Goal: Information Seeking & Learning: Learn about a topic

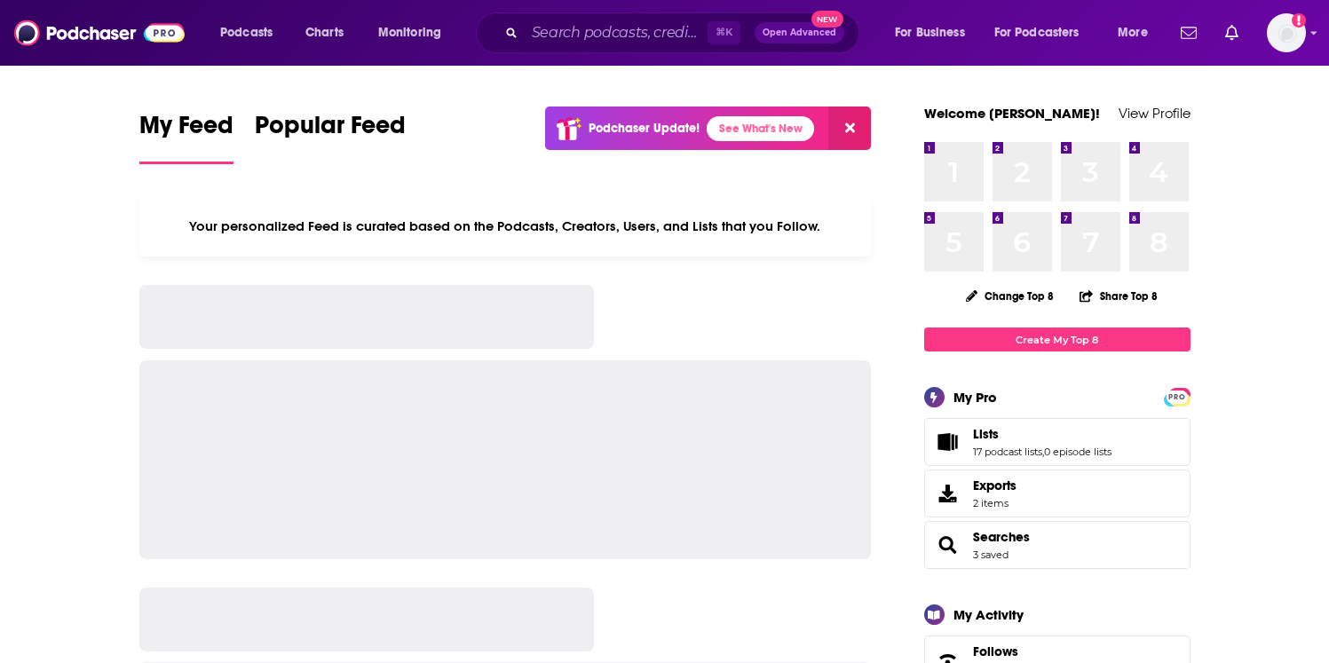
click at [513, 37] on icon "Search podcasts, credits, & more..." at bounding box center [511, 33] width 10 height 10
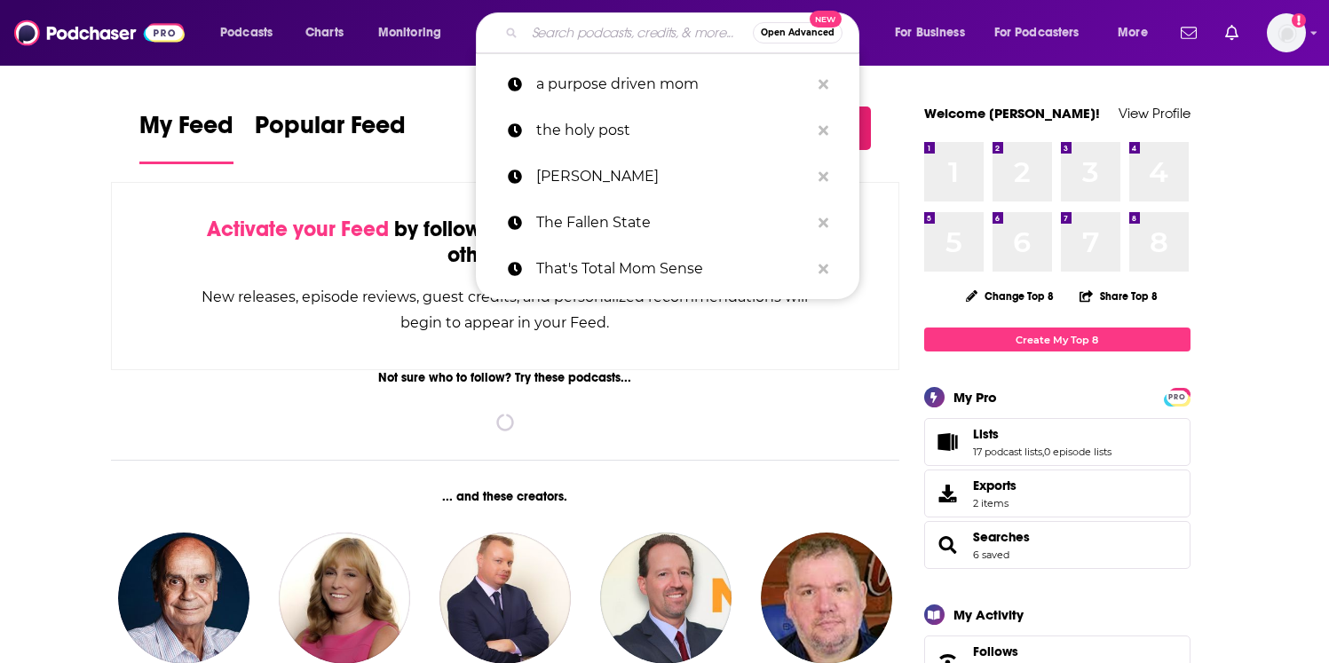
paste input "That's Total Mom Sense"
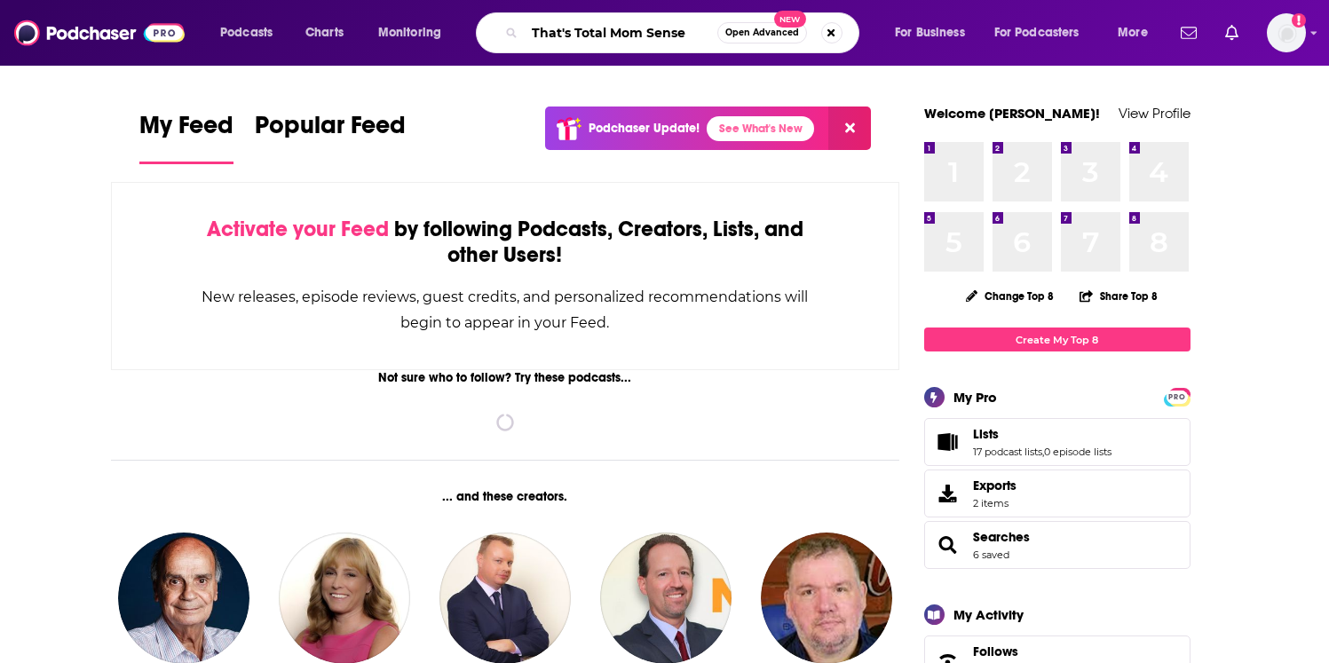
type input "That's Total Mom Sense"
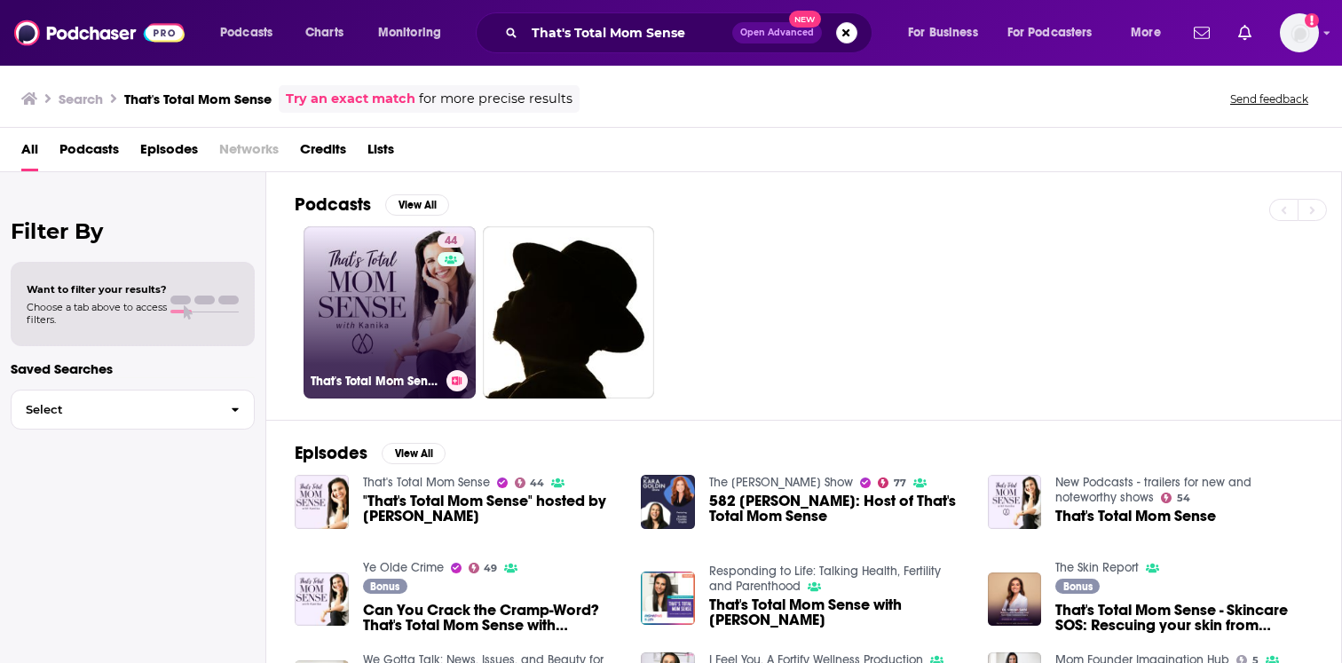
click at [351, 249] on link "44 That's Total Mom Sense" at bounding box center [390, 312] width 172 height 172
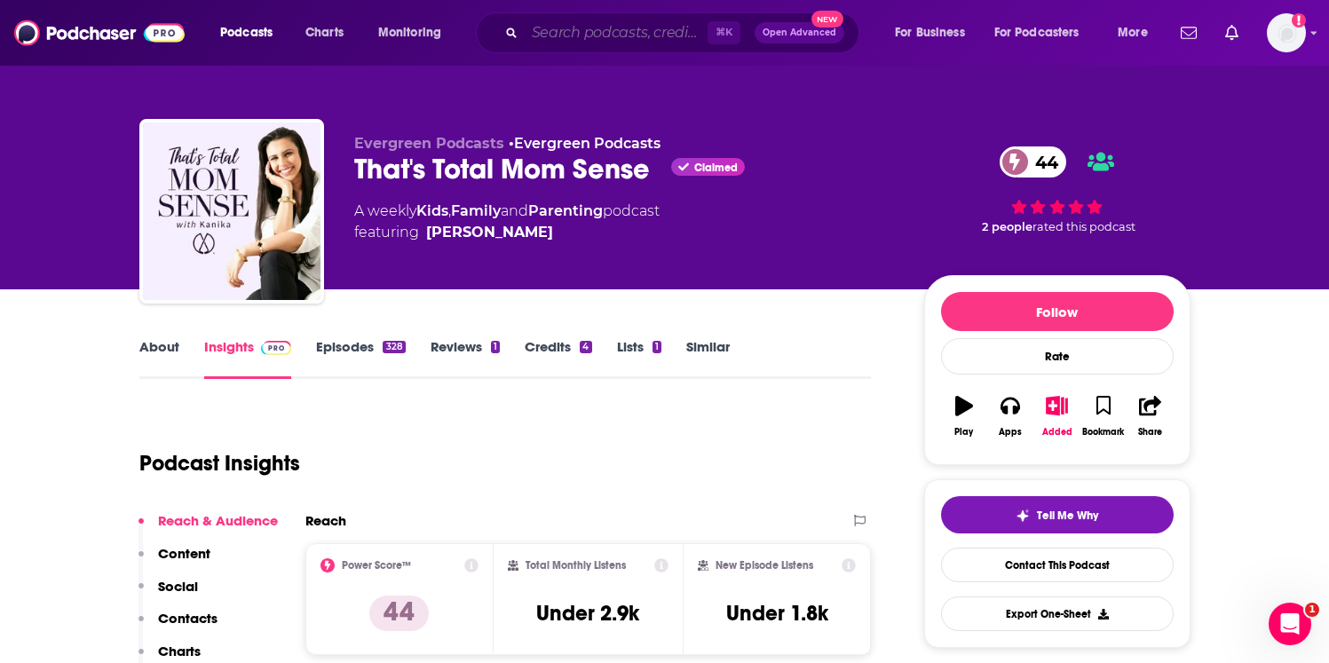
click at [579, 39] on input "Search podcasts, credits, & more..." at bounding box center [616, 33] width 183 height 28
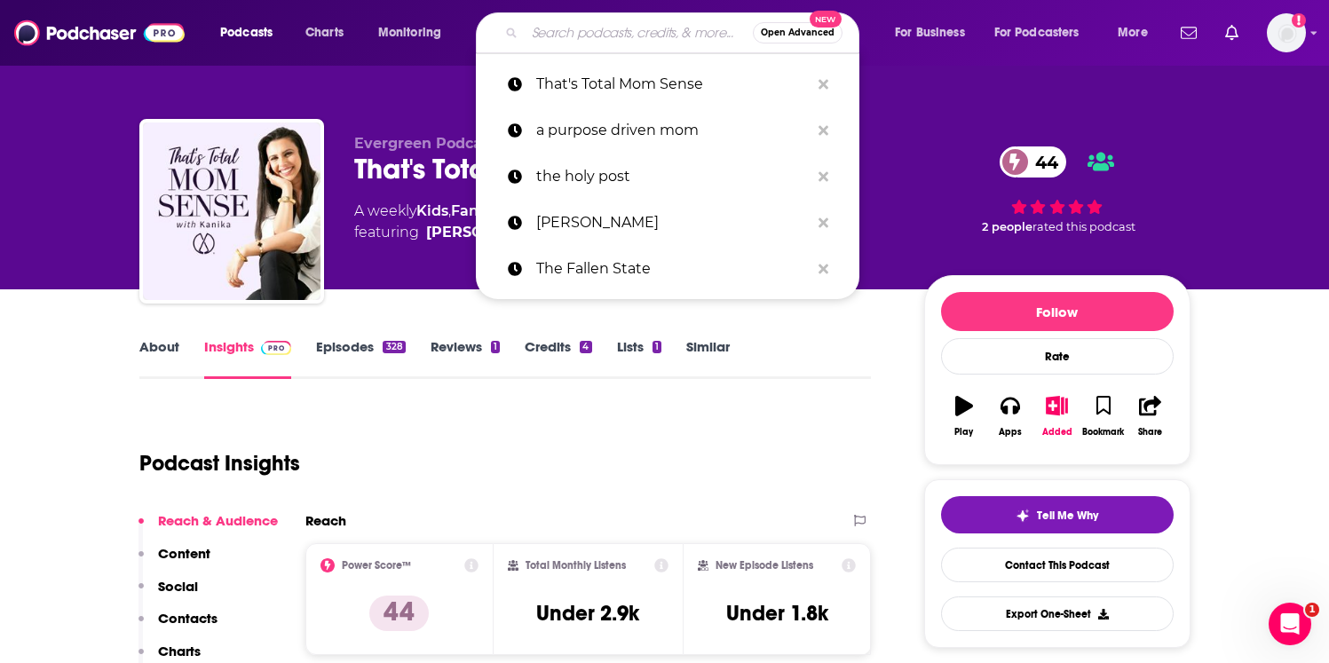
paste input "The [PERSON_NAME] Show"
type input "The [PERSON_NAME] Show"
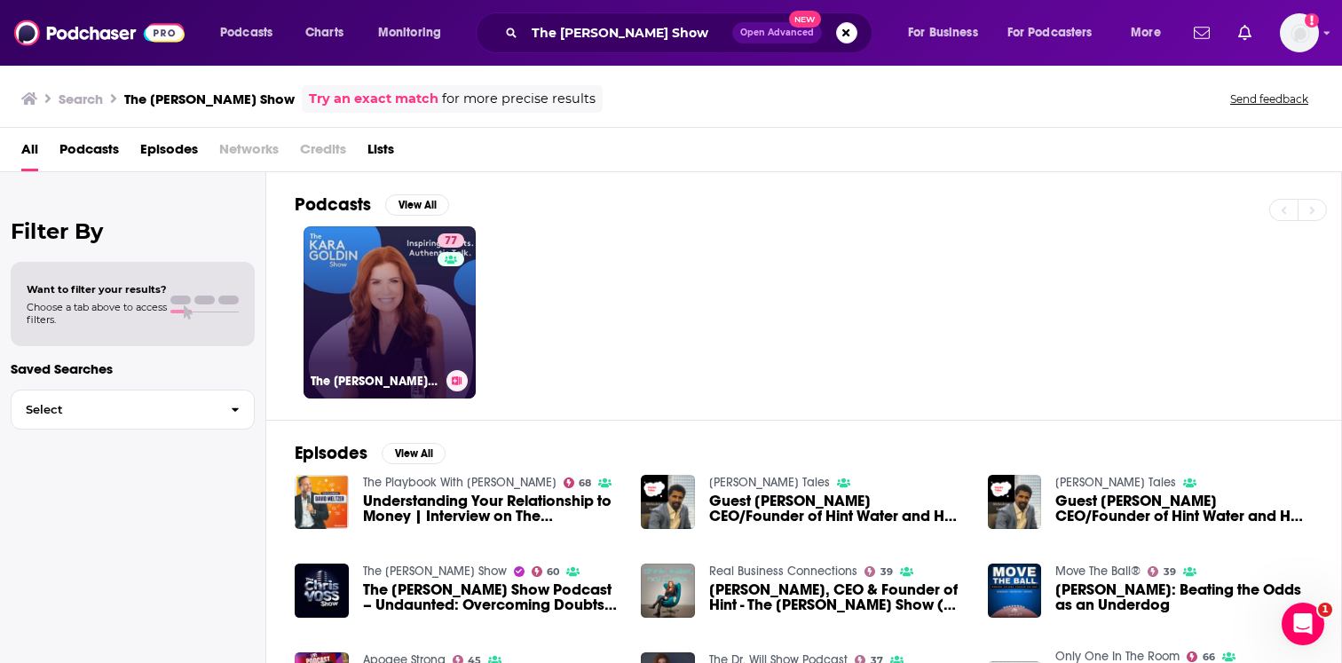
click at [433, 287] on link "77 The [PERSON_NAME] Show" at bounding box center [390, 312] width 172 height 172
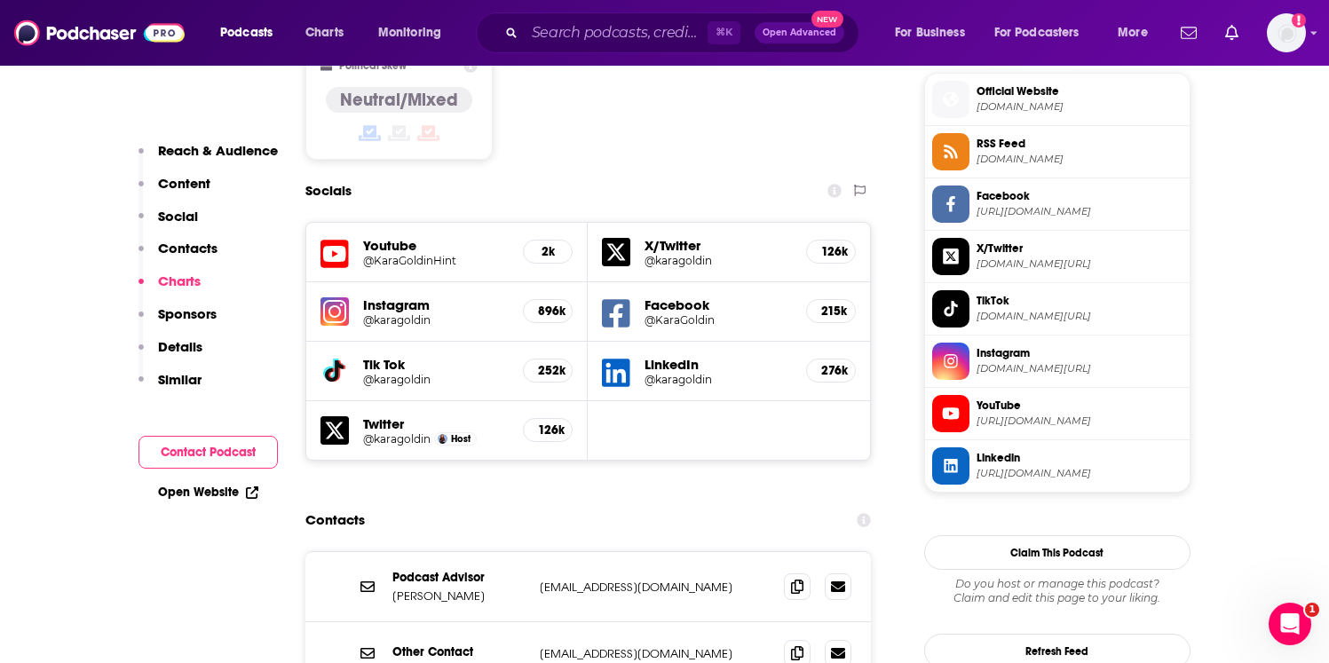
scroll to position [1357, 0]
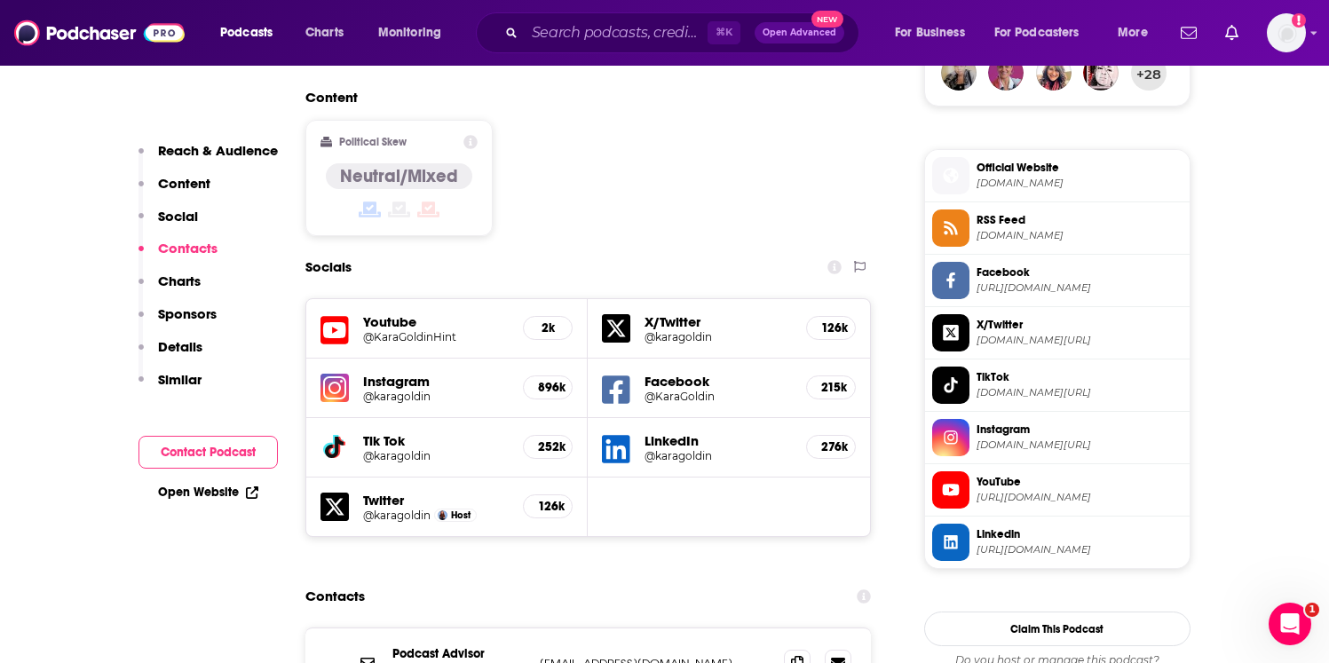
click at [513, 29] on icon "Search podcasts, credits, & more..." at bounding box center [511, 33] width 10 height 10
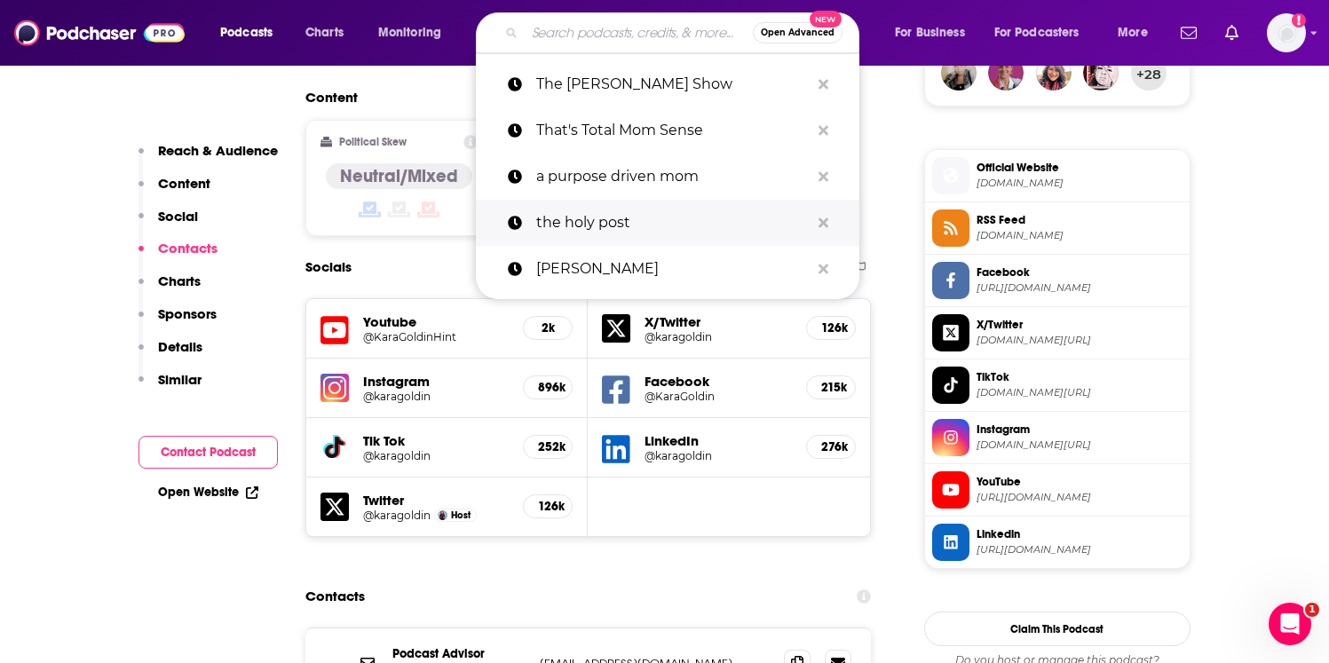
click at [596, 200] on p "the holy post" at bounding box center [672, 223] width 273 height 46
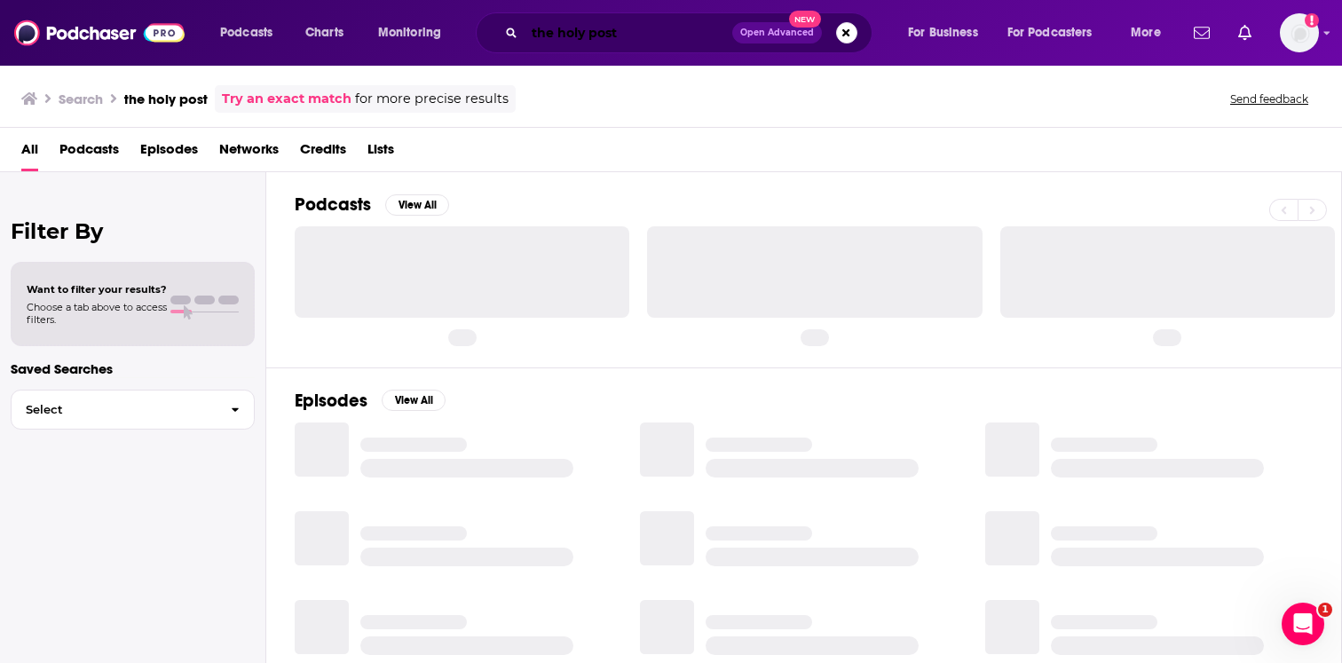
click at [598, 29] on input "the holy post" at bounding box center [629, 33] width 208 height 28
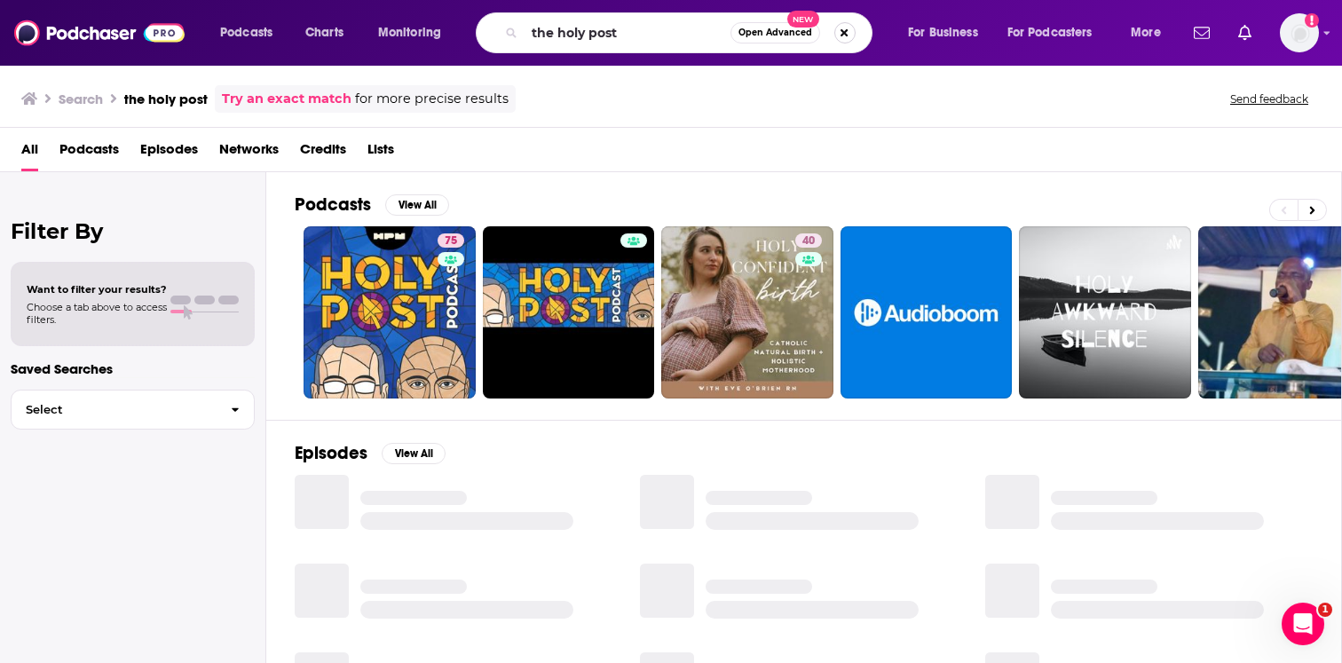
click at [843, 22] on button "Search podcasts, credits, & more..." at bounding box center [844, 32] width 21 height 21
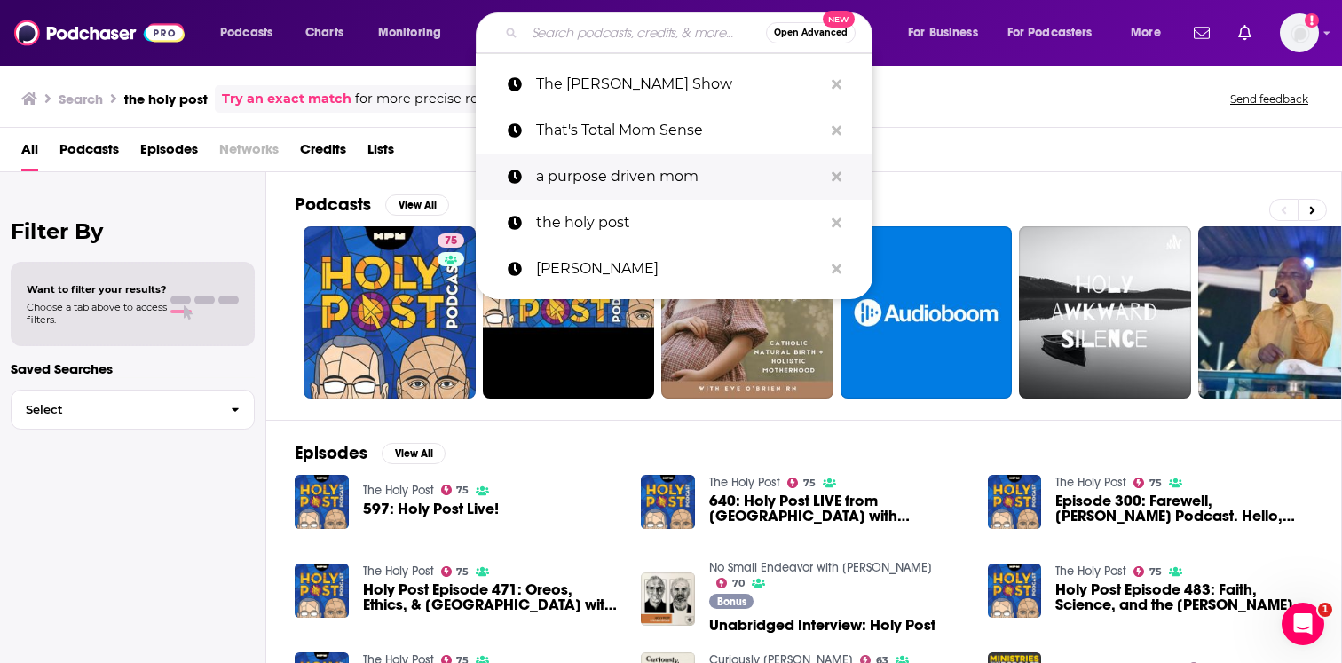
click at [675, 178] on p "a purpose driven mom" at bounding box center [679, 177] width 287 height 46
type input "a purpose driven mom"
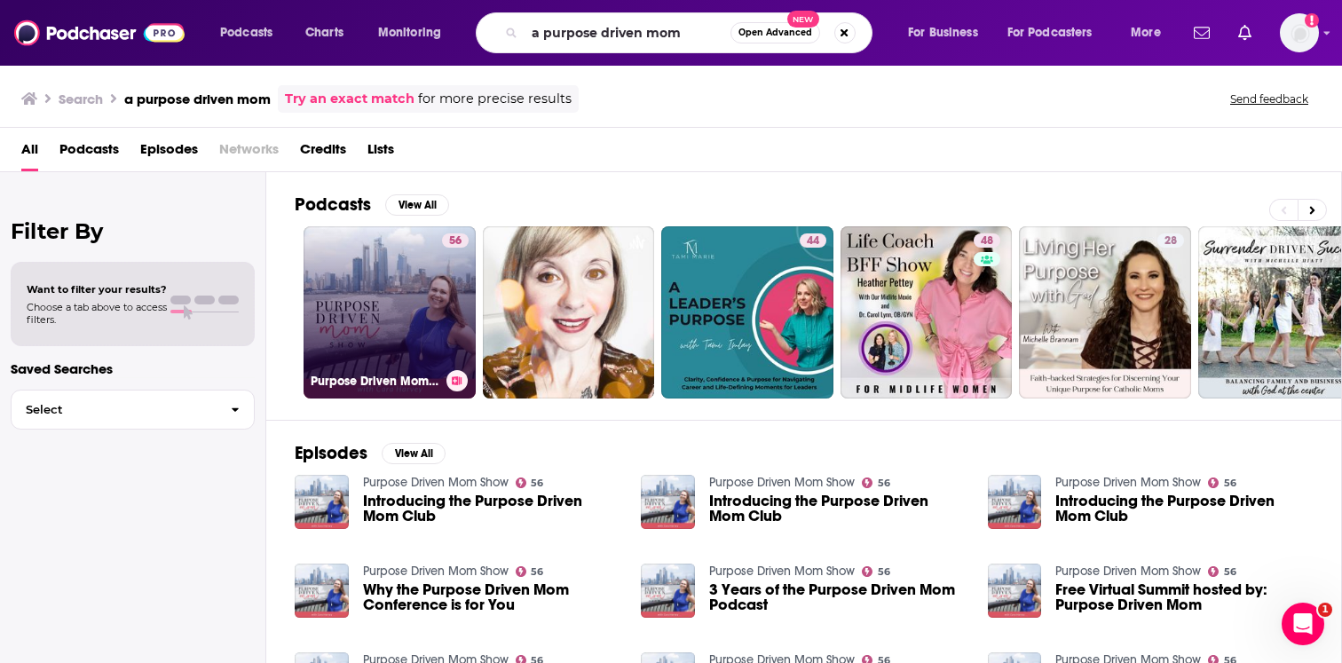
click at [418, 296] on link "56 Purpose Driven Mom Show" at bounding box center [390, 312] width 172 height 172
